Goal: Download file/media

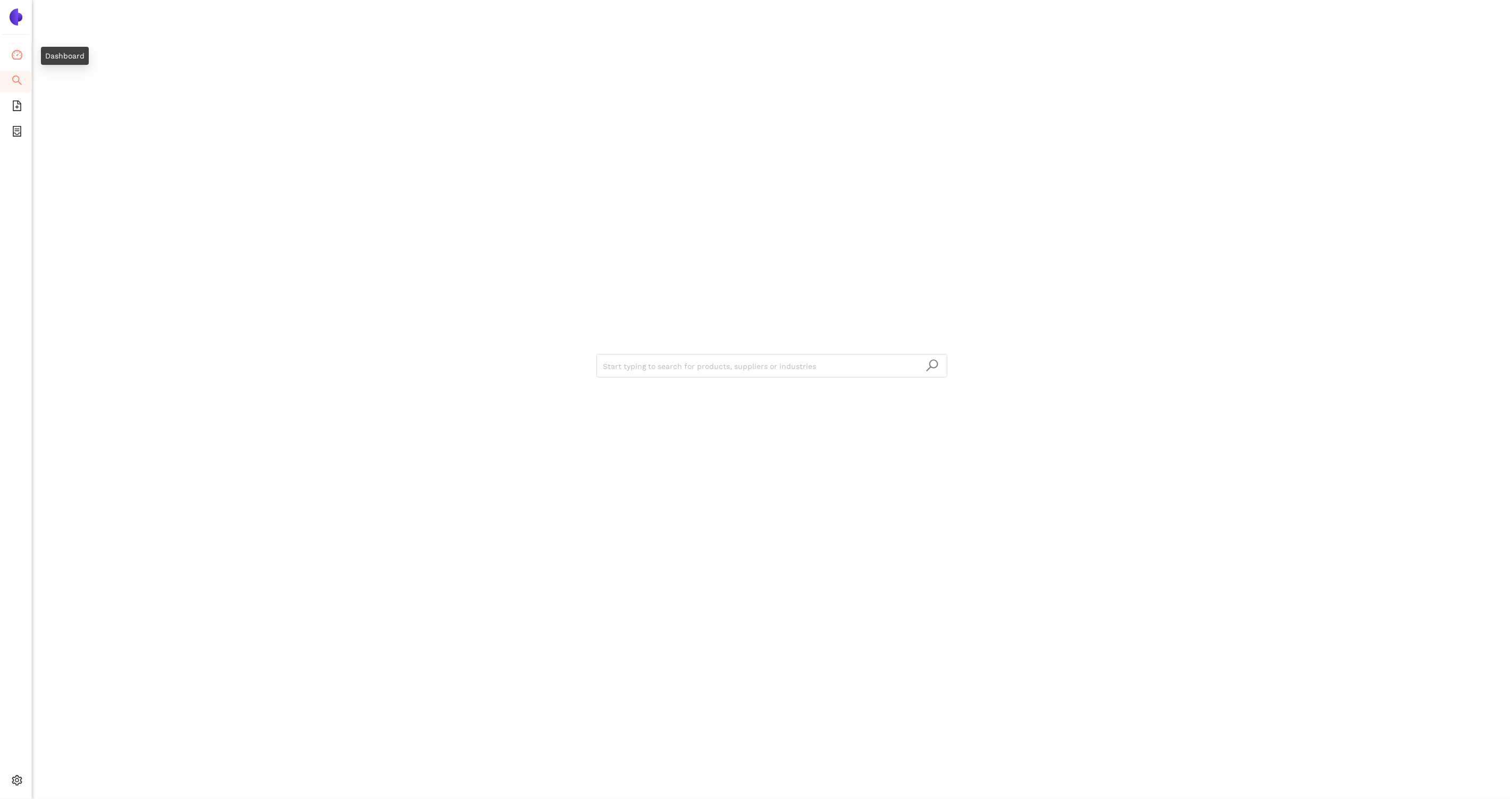
click at [20, 53] on icon "dashboard" at bounding box center [17, 55] width 11 height 11
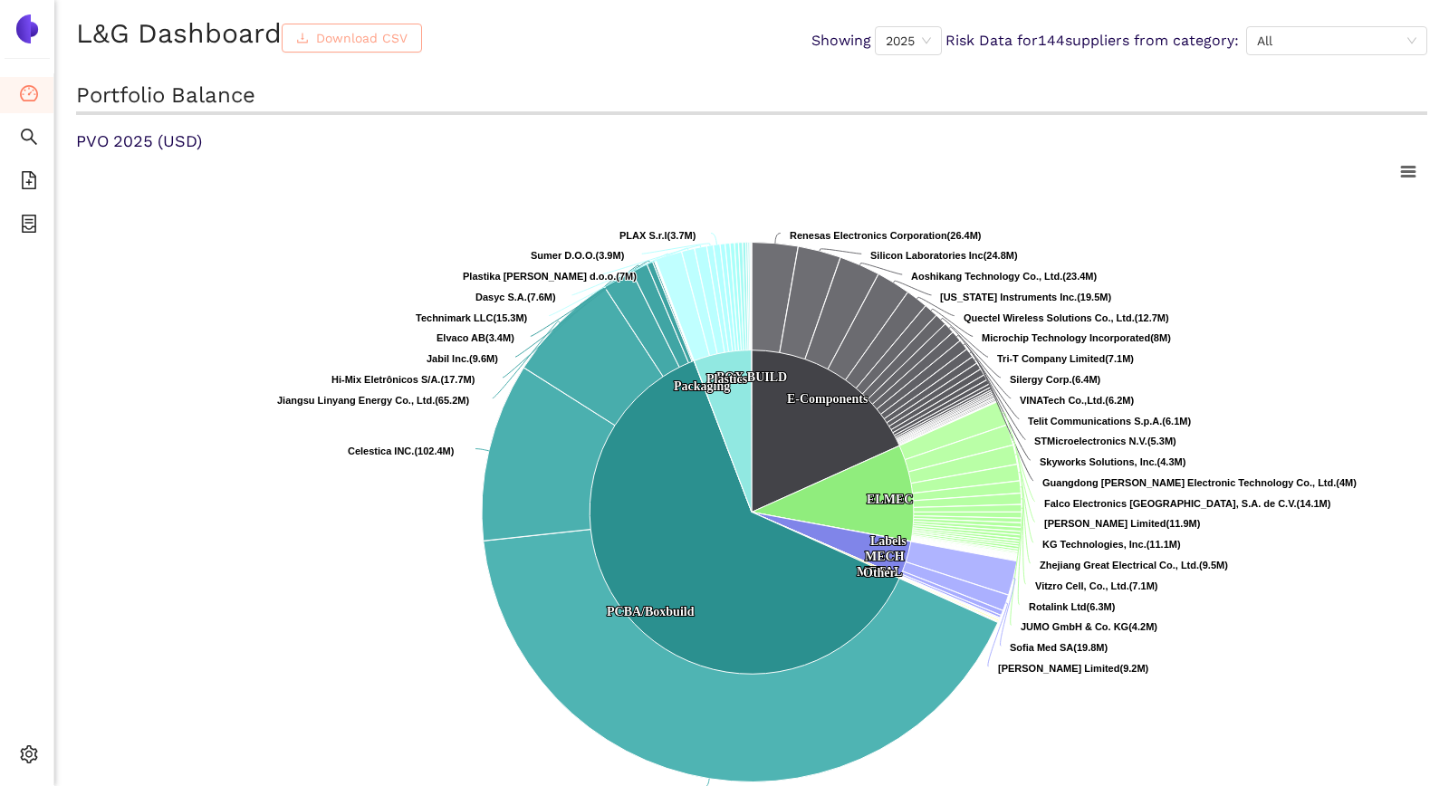
click at [347, 30] on span "Download CSV" at bounding box center [361, 38] width 91 height 20
click at [631, 18] on div "L&G Dashboard Download CSV Showing 2025 Risk Data for 144 suppliers from catego…" at bounding box center [751, 40] width 1351 height 52
click at [1410, 170] on icon at bounding box center [1408, 171] width 13 height 9
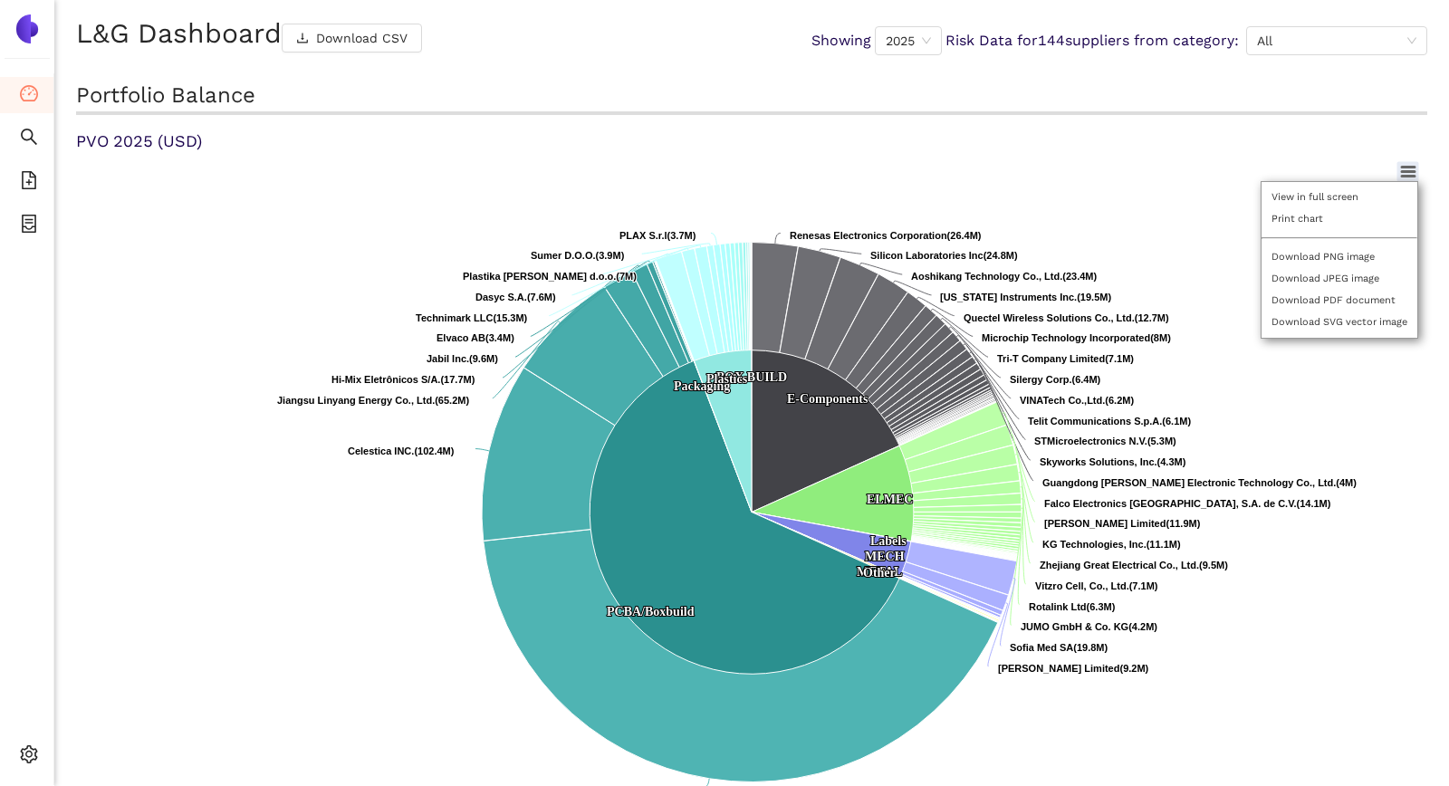
click at [1324, 91] on h2 "Portfolio Balance" at bounding box center [751, 98] width 1351 height 34
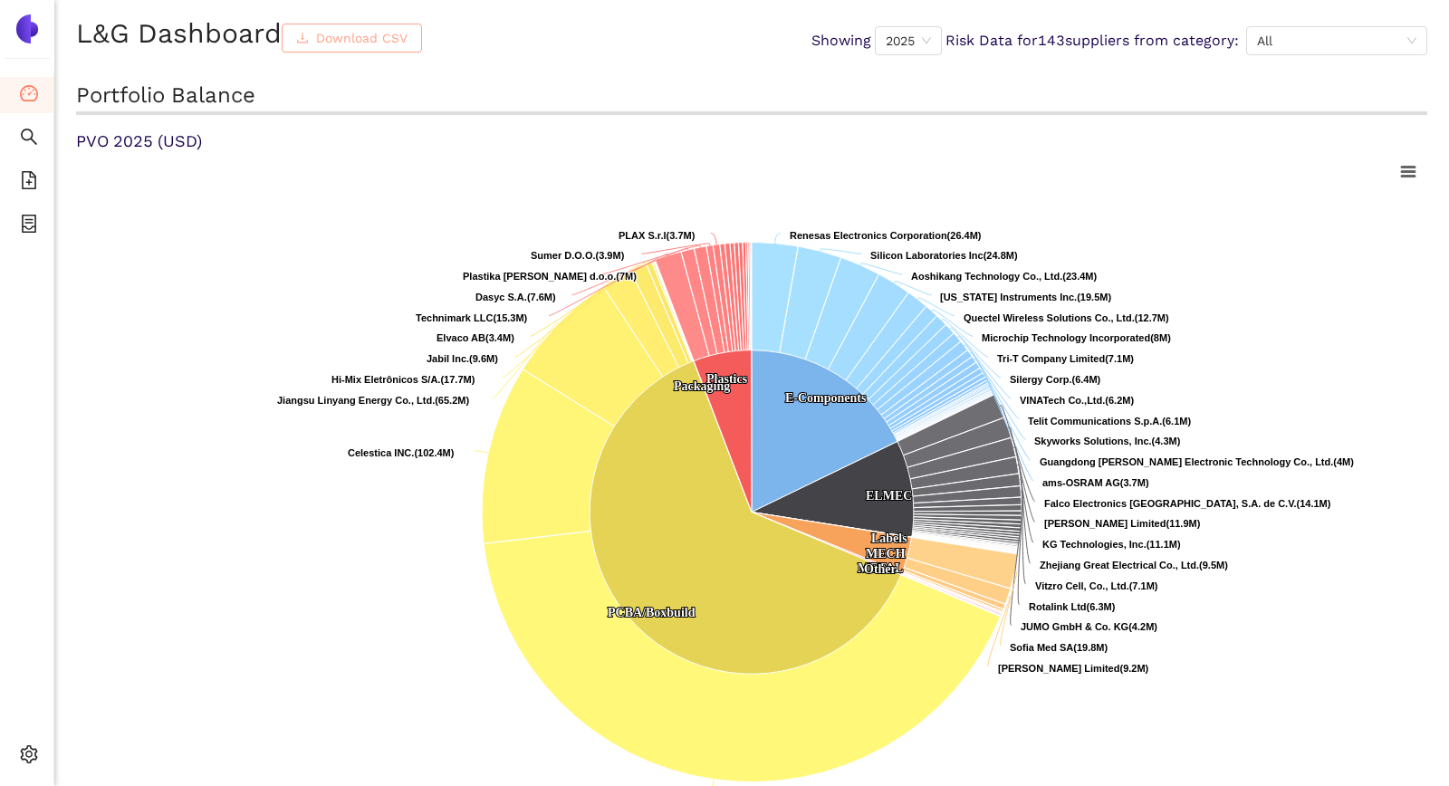
click at [361, 41] on span "Download CSV" at bounding box center [361, 38] width 91 height 20
